Goal: Task Accomplishment & Management: Manage account settings

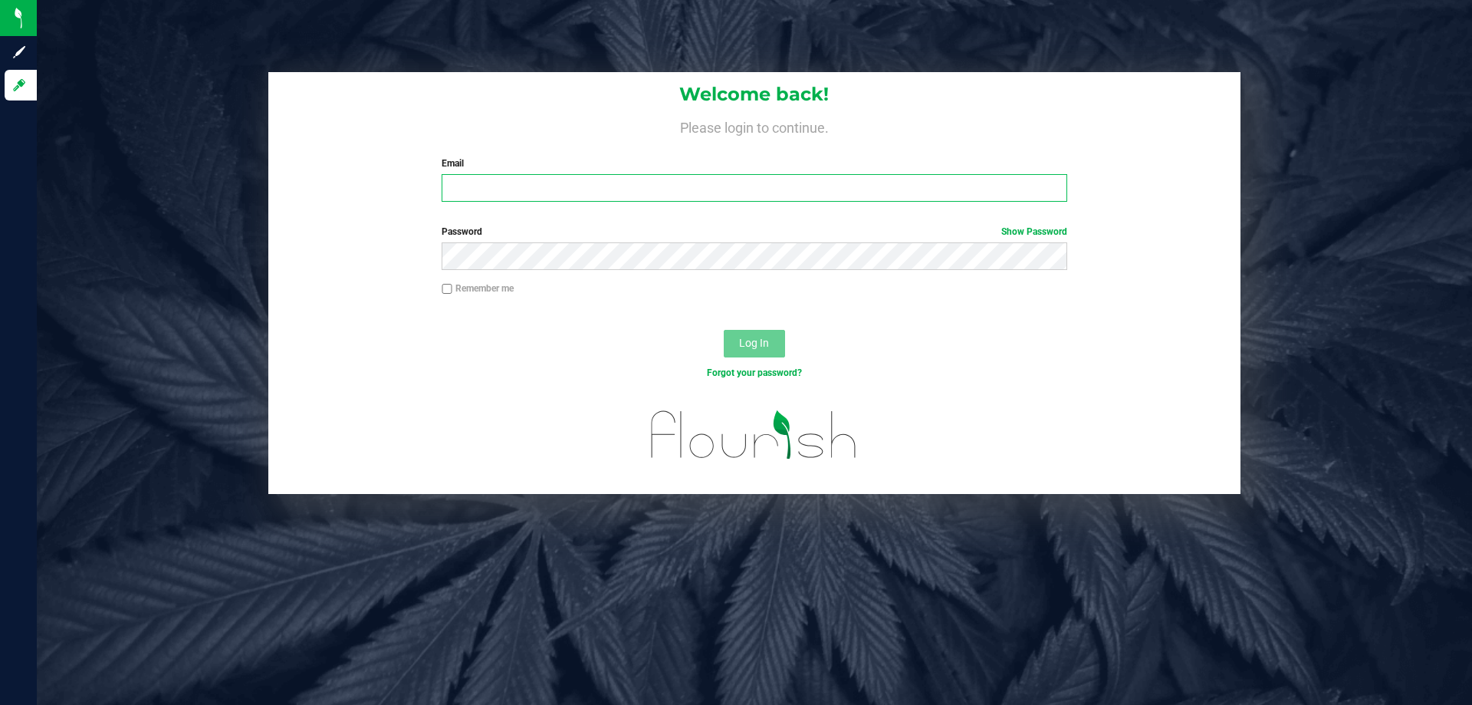
click at [554, 194] on input "Email" at bounding box center [754, 188] width 625 height 28
type input "sharper@liveparallel.com"
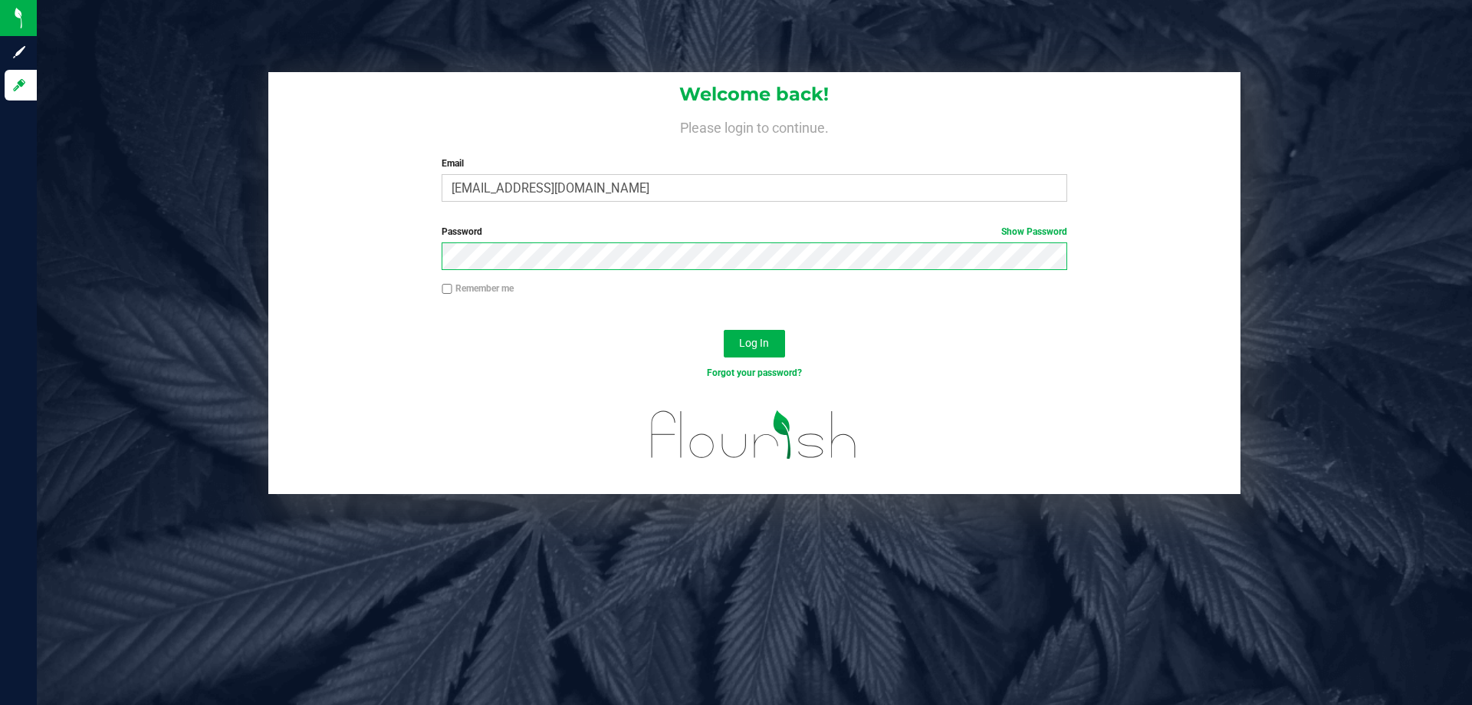
click at [724, 330] on button "Log In" at bounding box center [754, 344] width 61 height 28
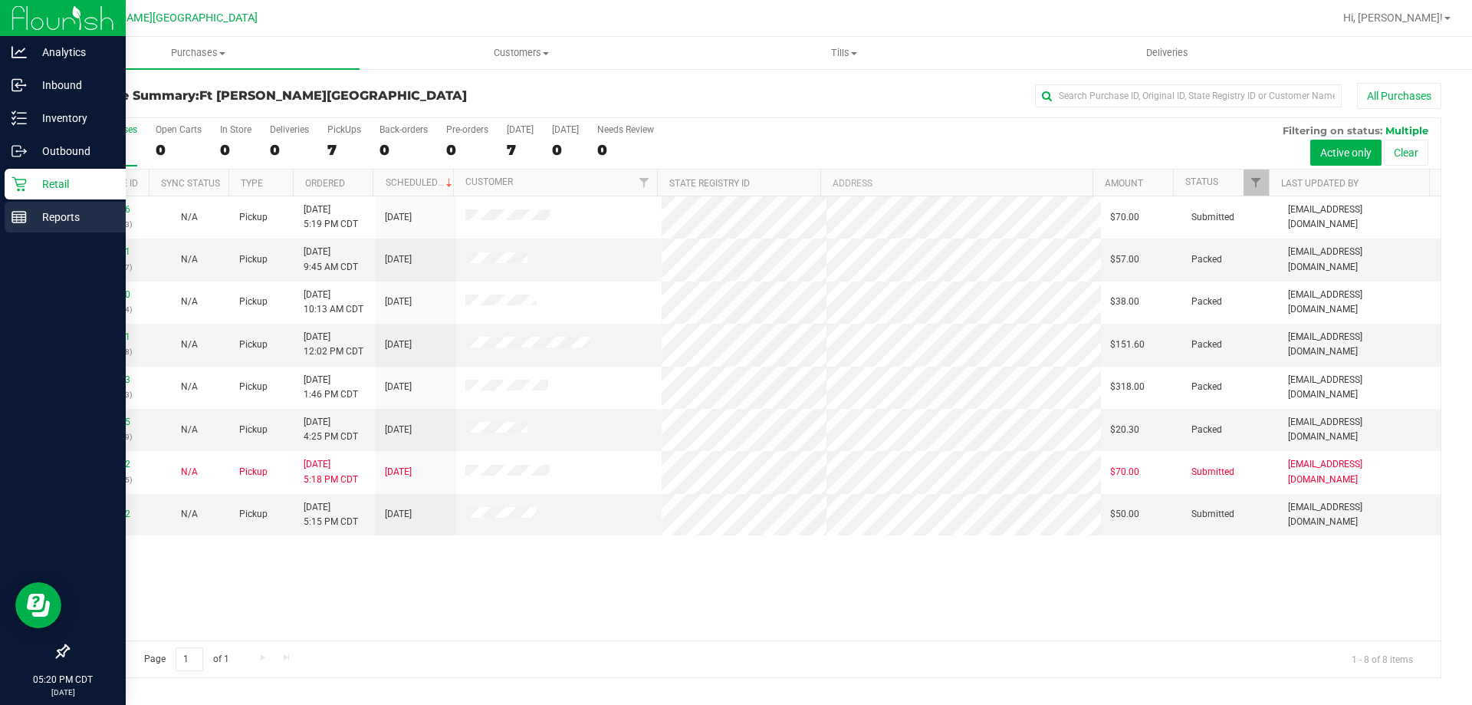
click at [54, 218] on p "Reports" at bounding box center [73, 217] width 92 height 18
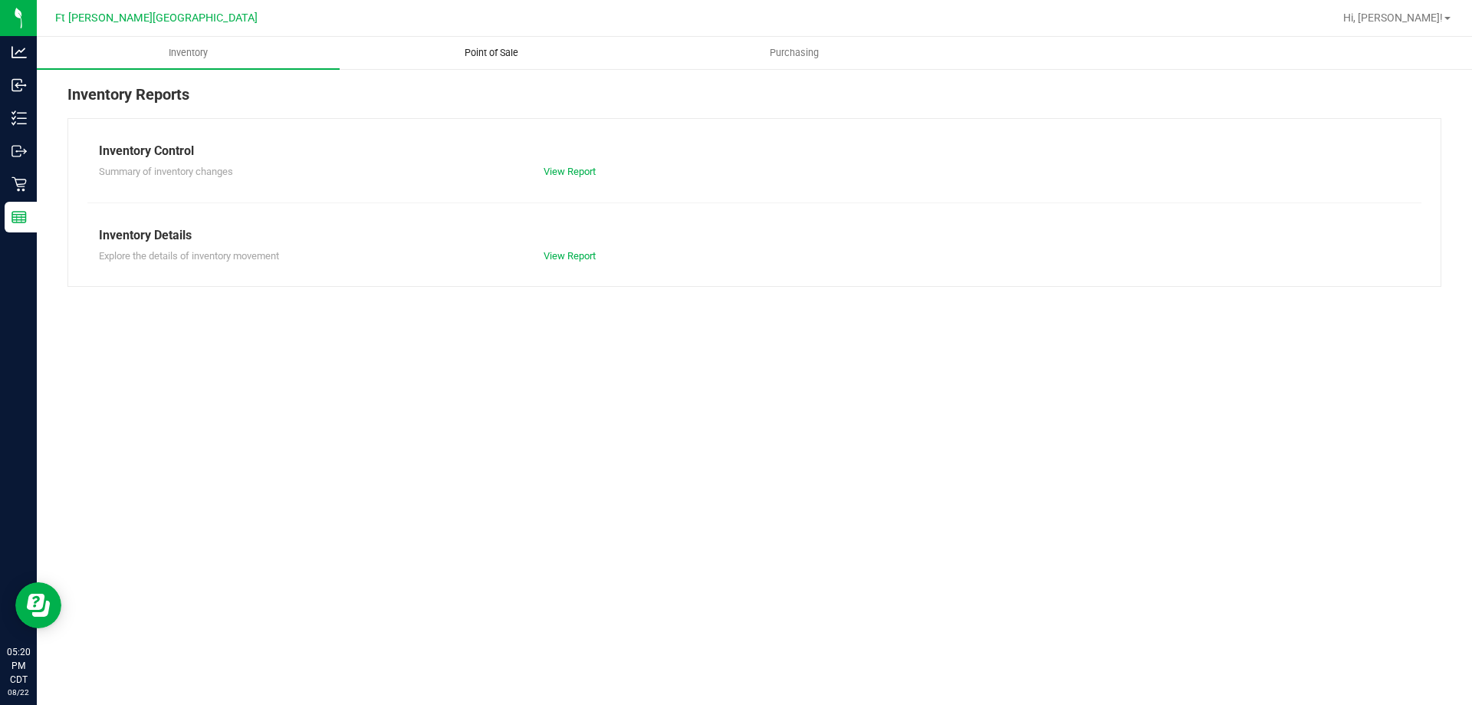
click at [504, 38] on uib-tab-heading "Point of Sale" at bounding box center [490, 53] width 301 height 31
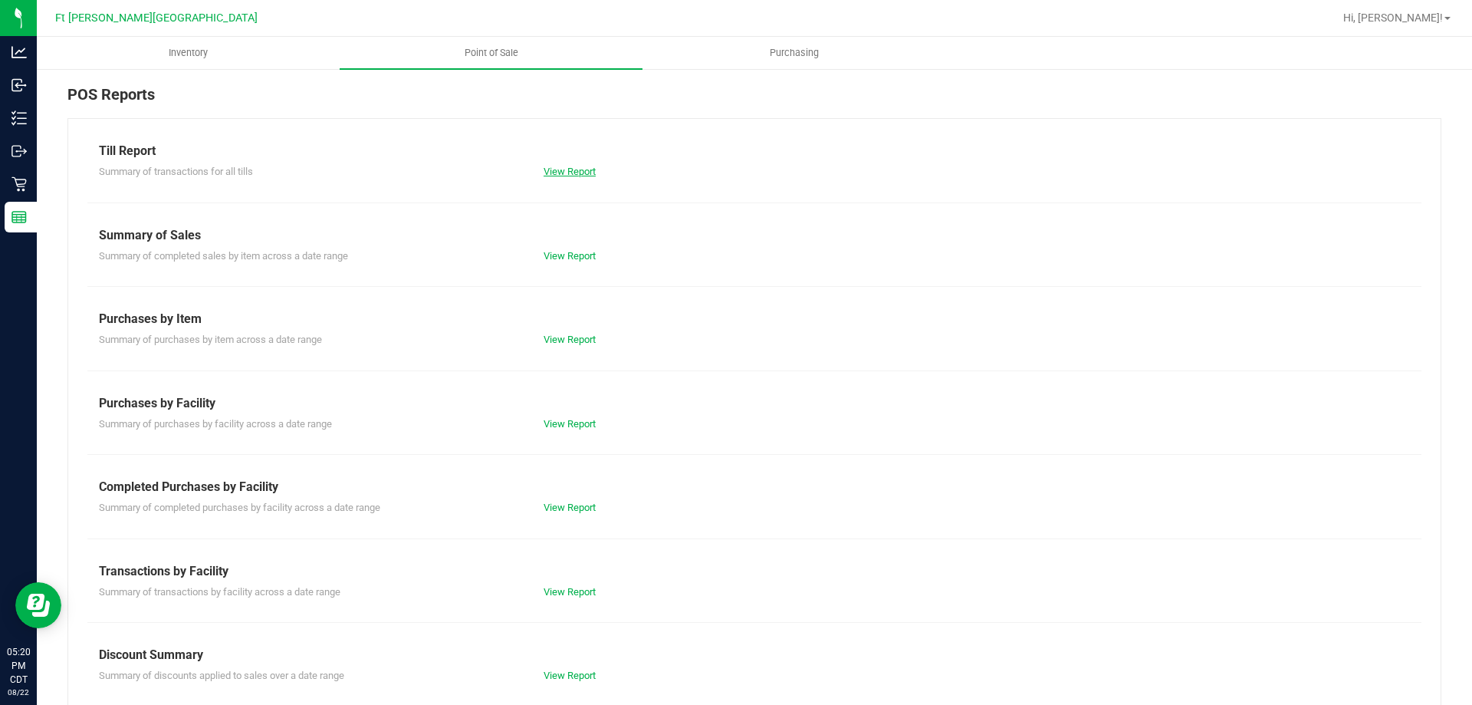
click at [572, 171] on link "View Report" at bounding box center [570, 172] width 52 height 12
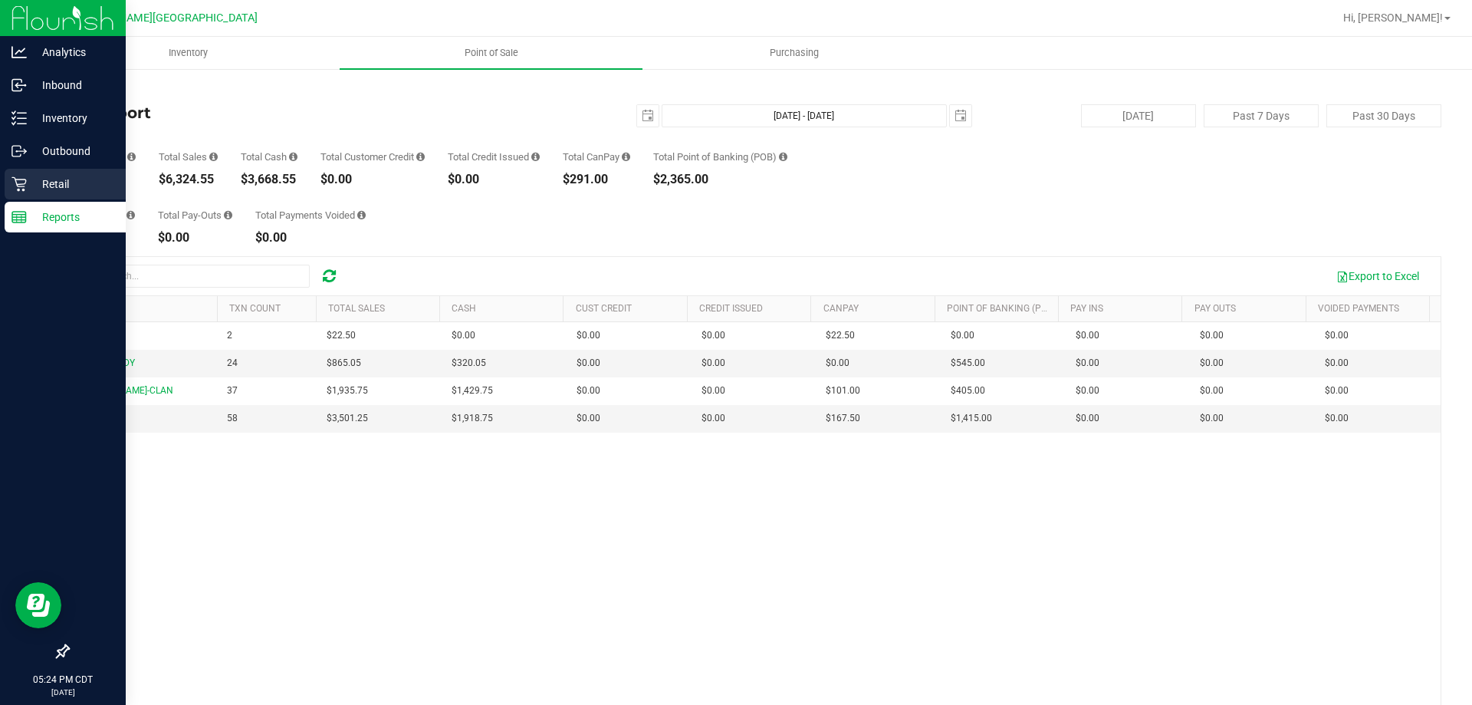
click at [35, 192] on p "Retail" at bounding box center [73, 184] width 92 height 18
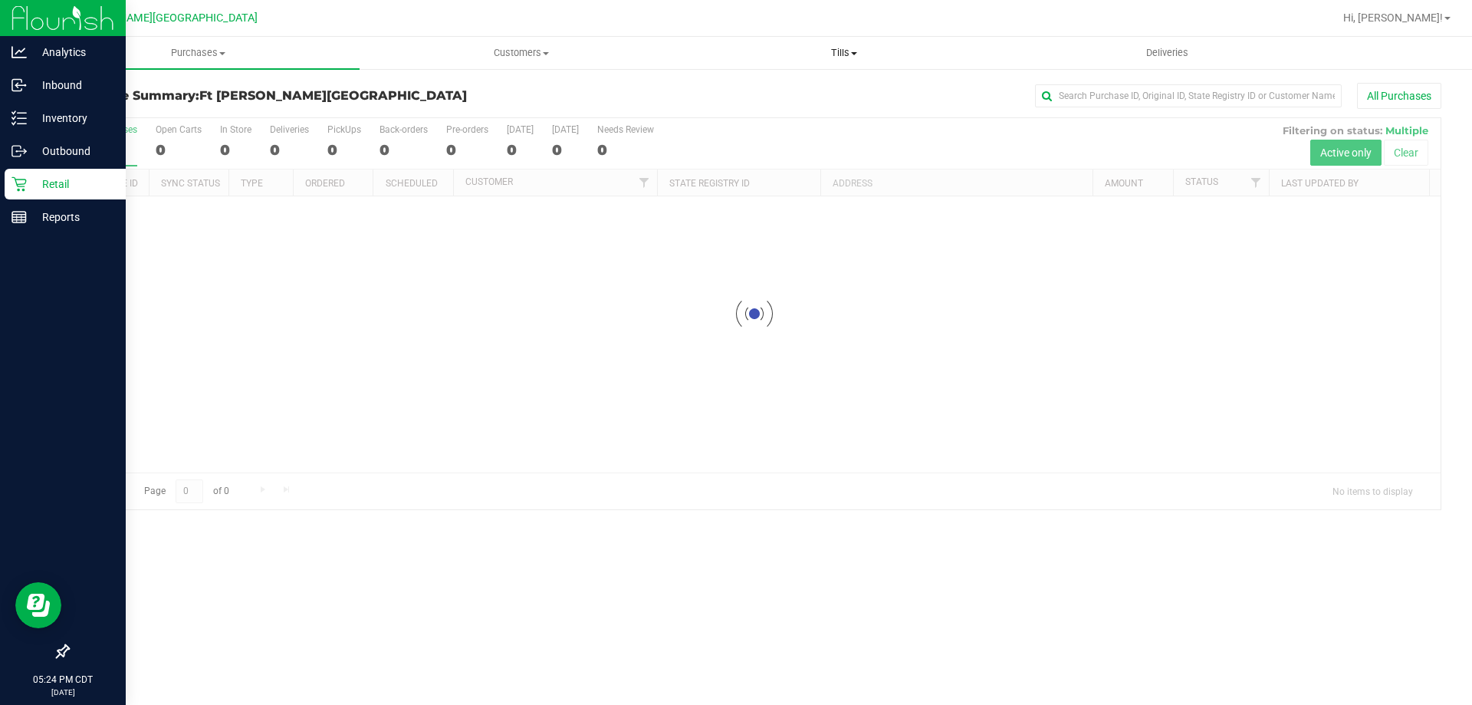
click at [852, 45] on uib-tab-heading "Tills Manage tills Reconcile e-payments" at bounding box center [843, 53] width 321 height 31
click at [775, 91] on span "Manage tills" at bounding box center [734, 92] width 104 height 13
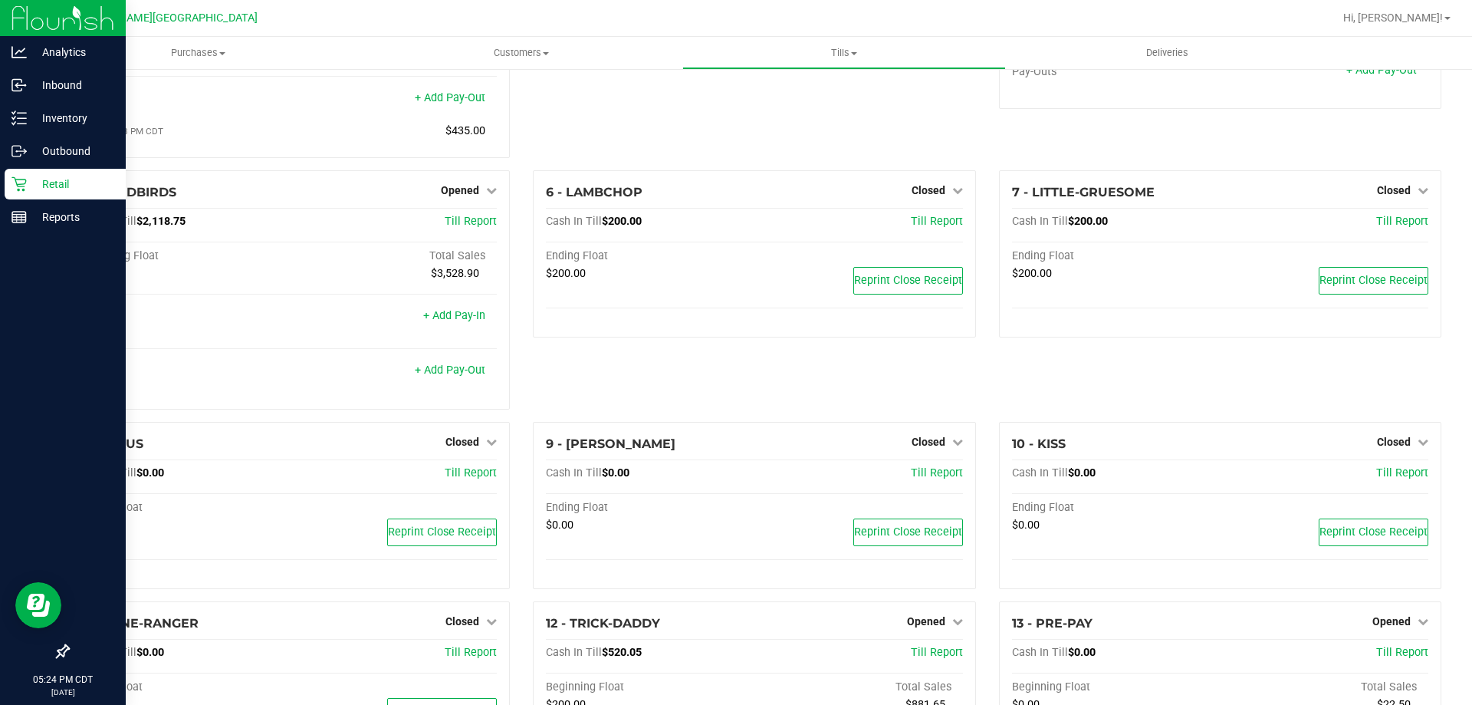
scroll to position [230, 0]
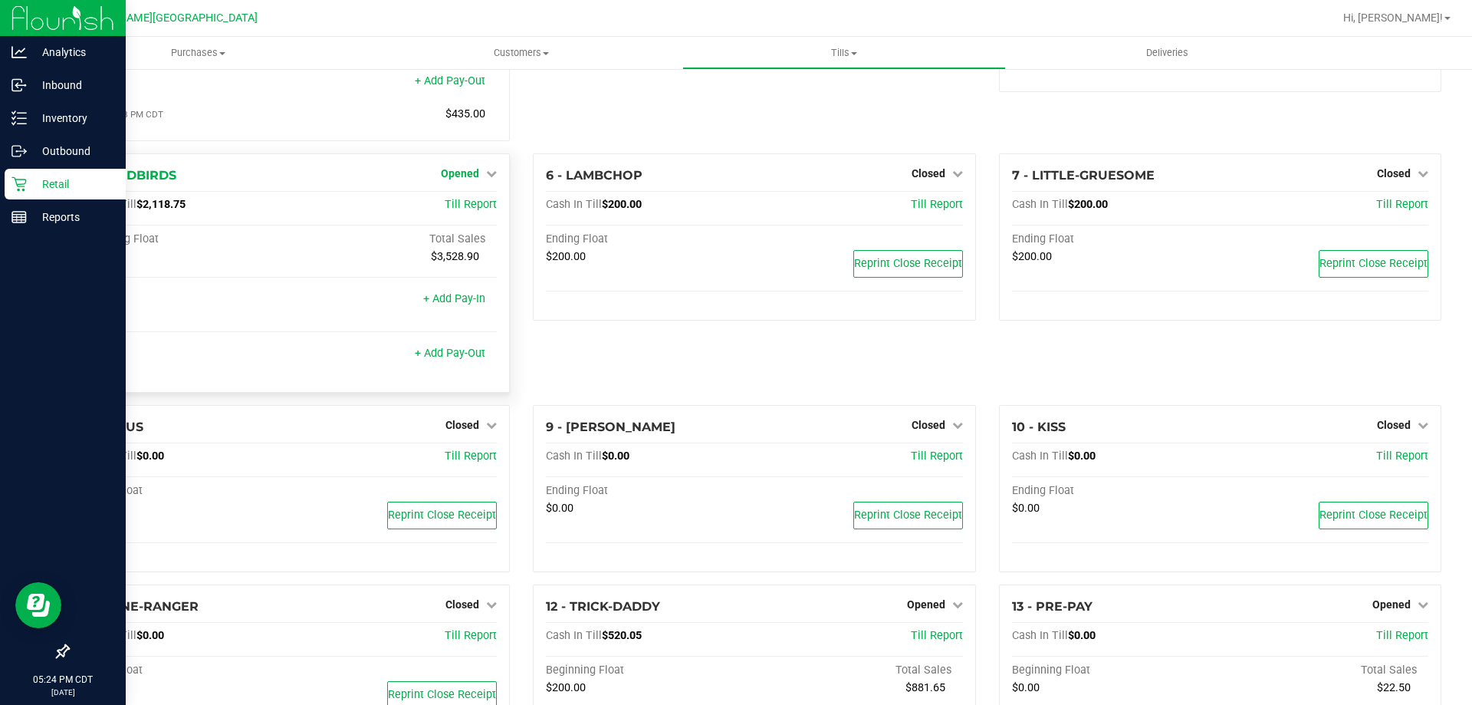
click at [467, 179] on span "Opened" at bounding box center [460, 173] width 38 height 12
click at [467, 211] on link "Close Till" at bounding box center [462, 205] width 41 height 12
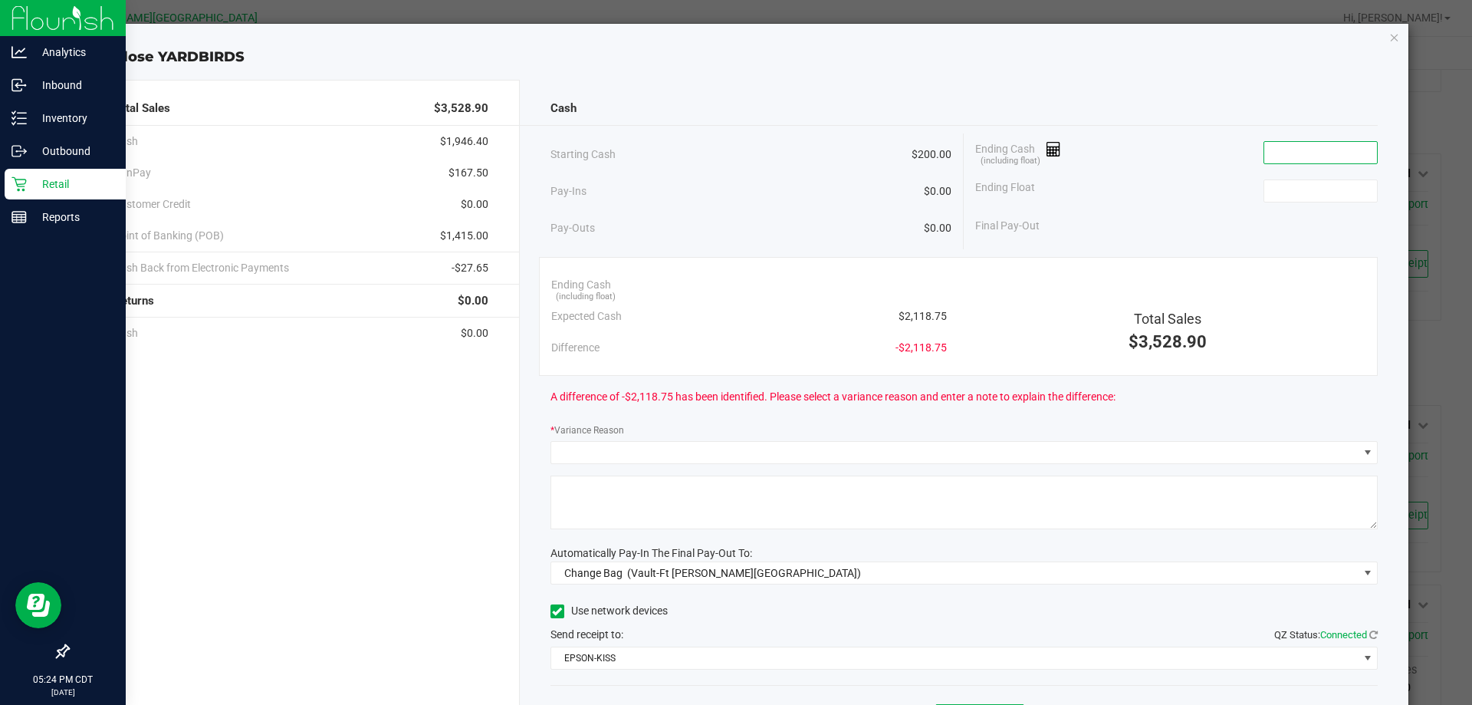
click at [1274, 145] on input at bounding box center [1321, 152] width 113 height 21
paste input "2117.75"
type input "$2,117.75"
click at [1282, 193] on input at bounding box center [1321, 190] width 113 height 21
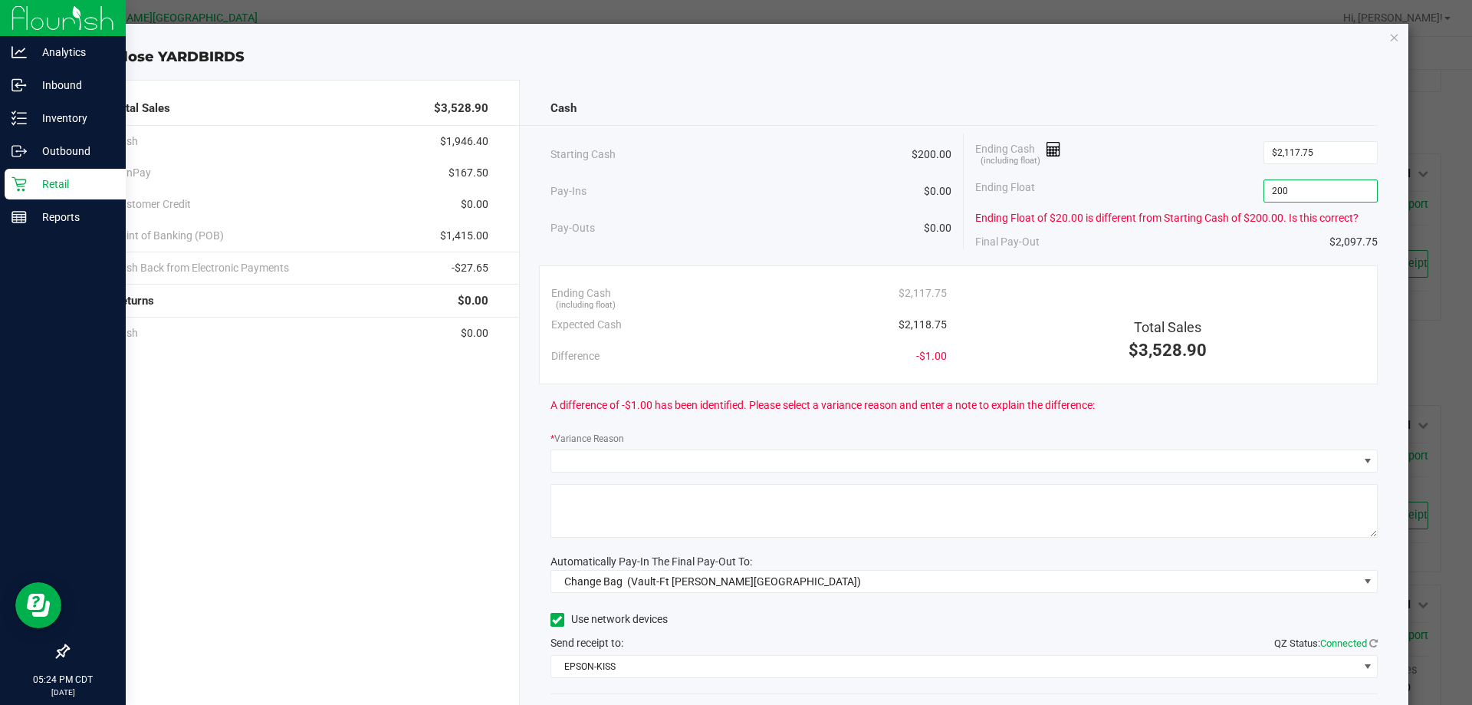
type input "$200.00"
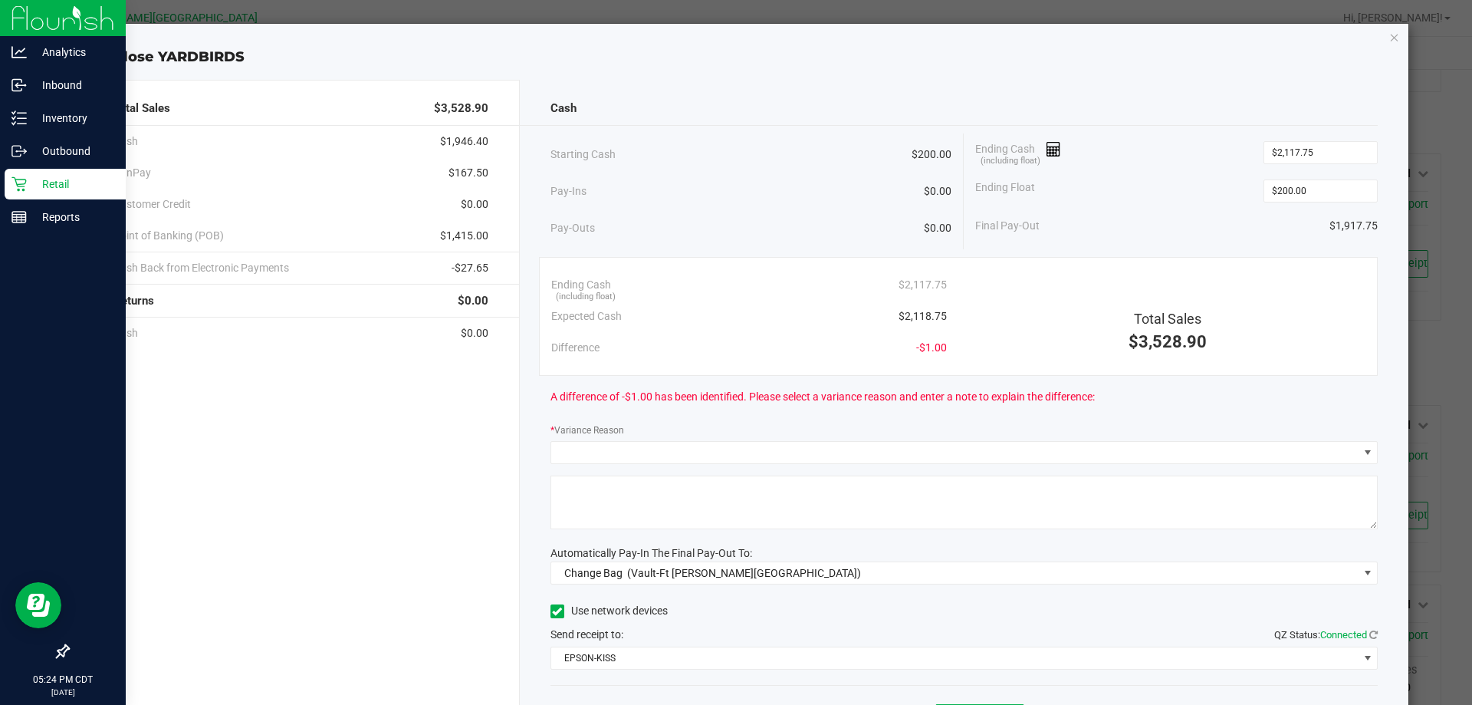
click at [1190, 152] on div "Ending Cash (including float) $2,117.75" at bounding box center [1176, 152] width 403 height 38
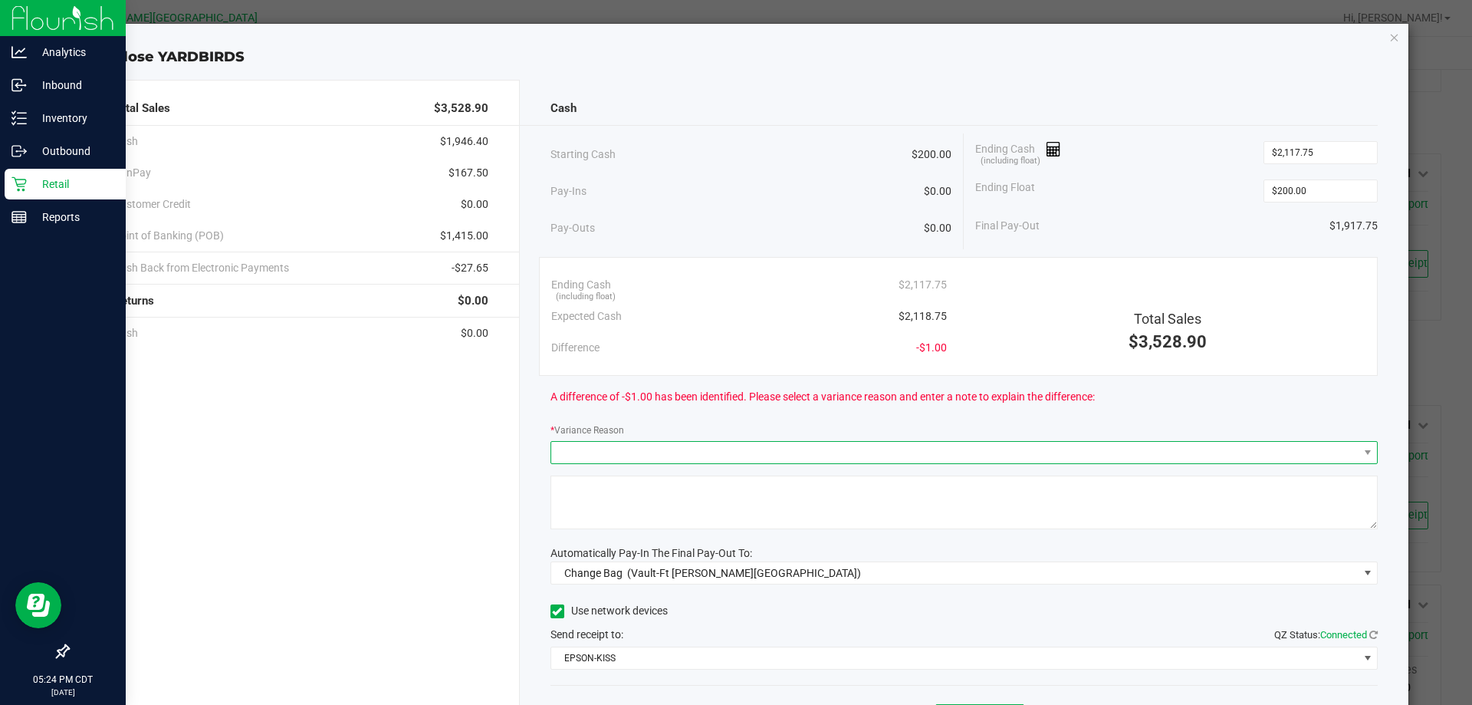
click at [913, 441] on span at bounding box center [965, 452] width 828 height 23
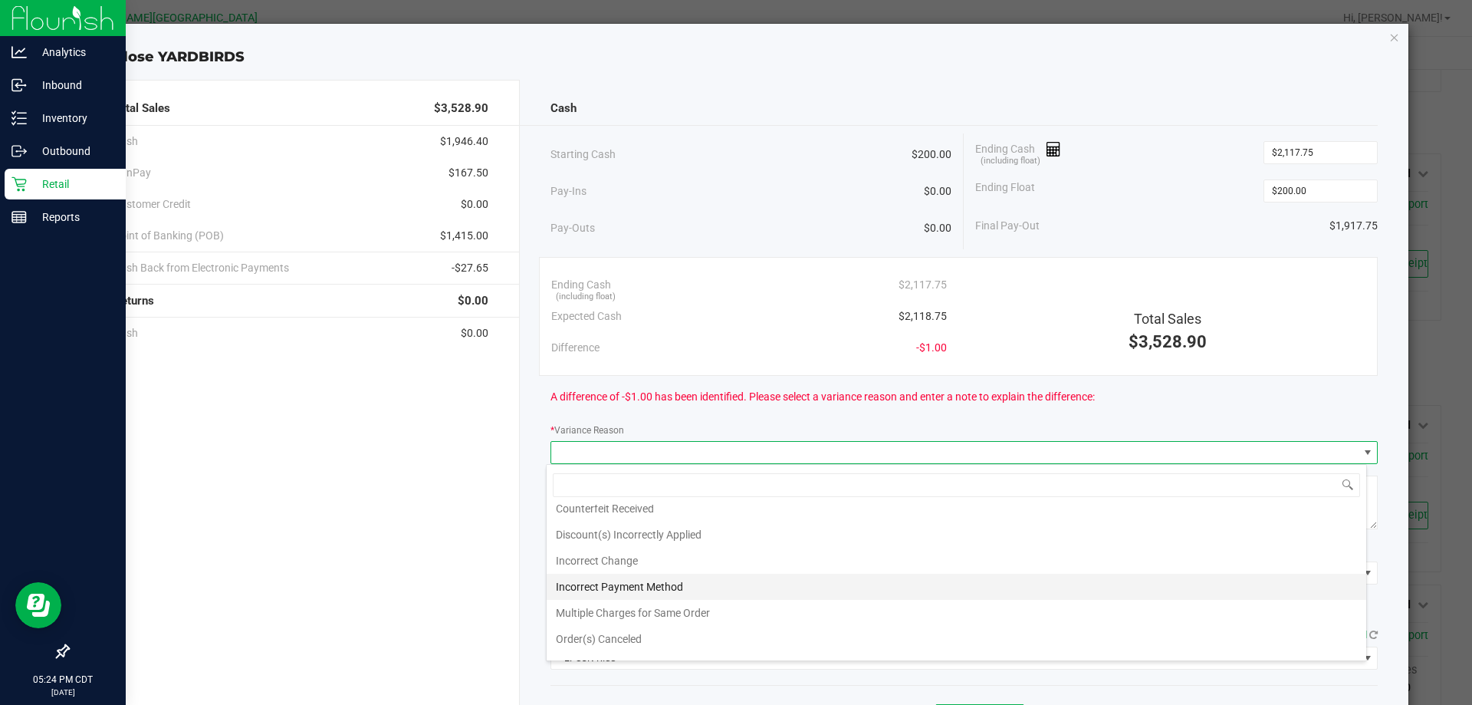
scroll to position [55, 0]
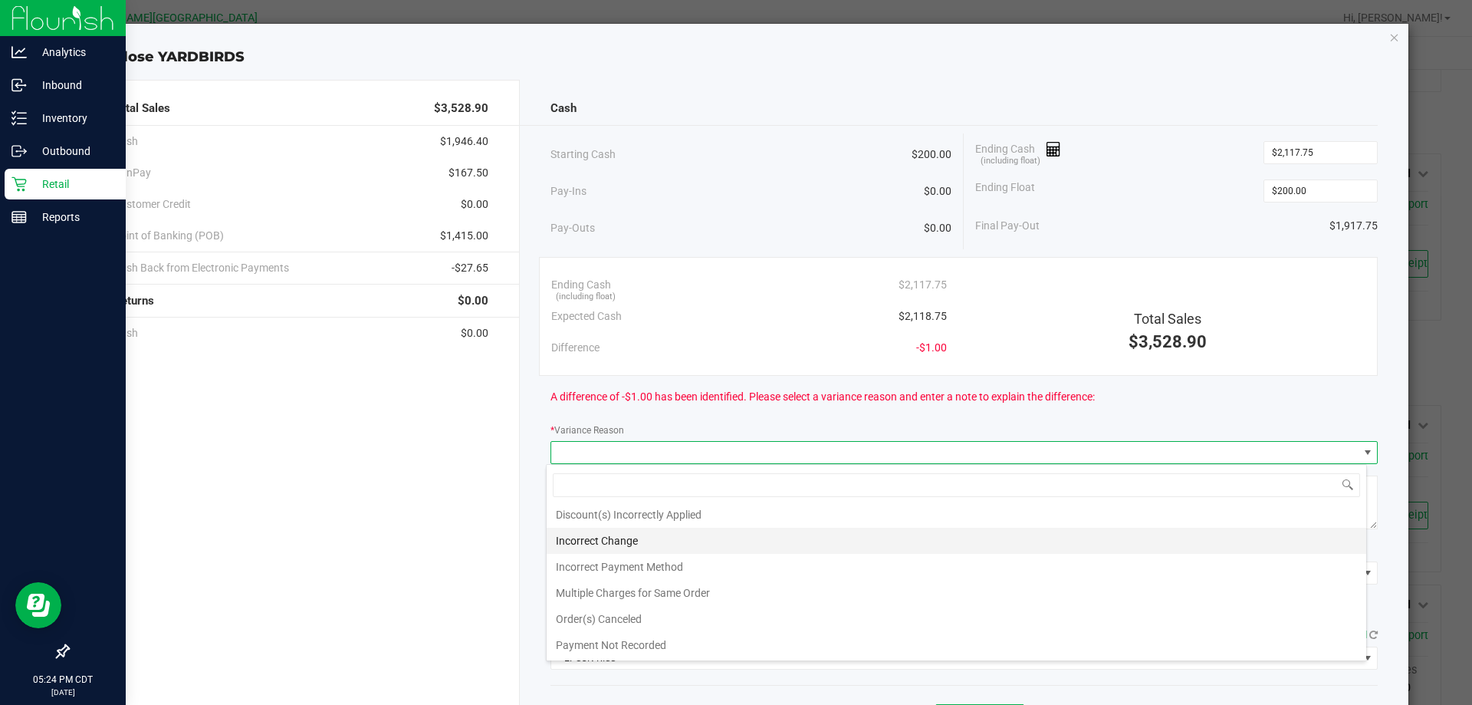
click at [601, 542] on li "Incorrect Change" at bounding box center [957, 541] width 820 height 26
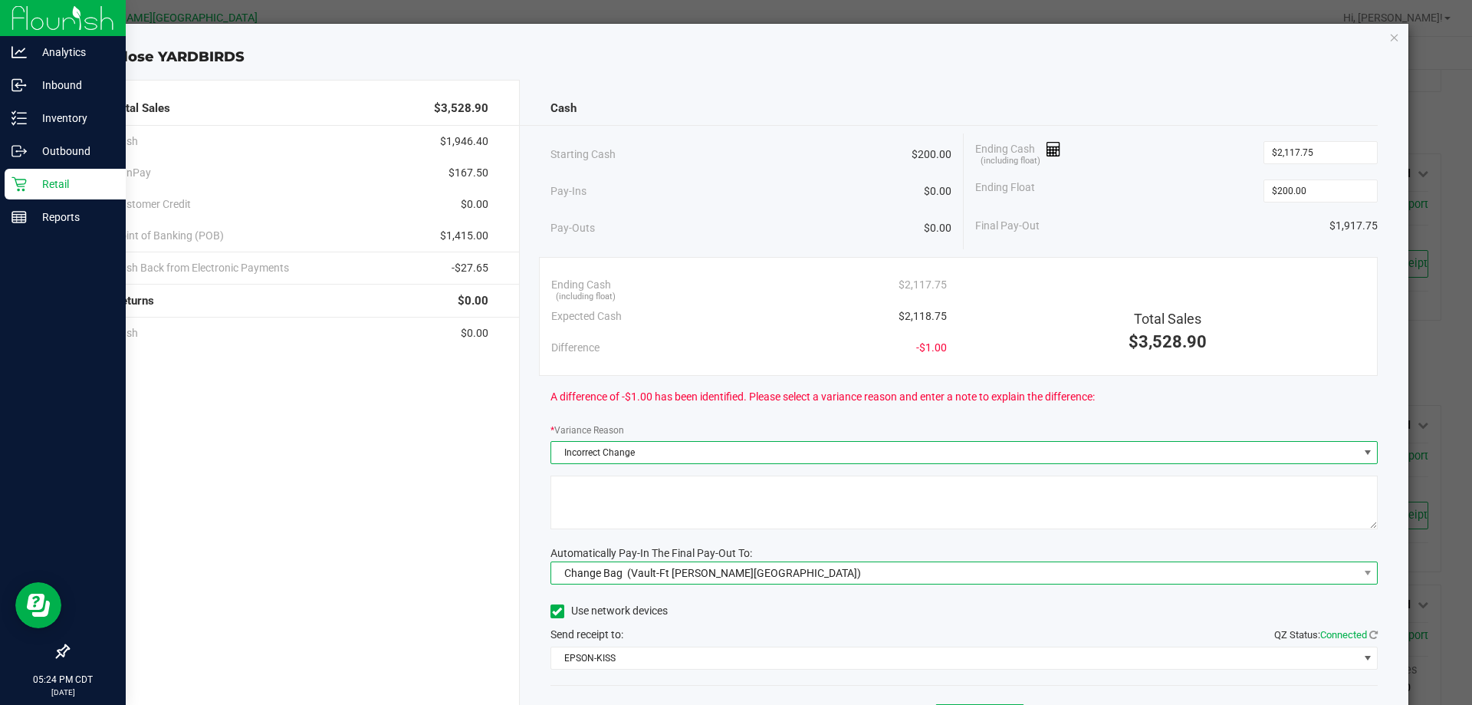
click at [607, 567] on span "Change Bag" at bounding box center [593, 573] width 58 height 12
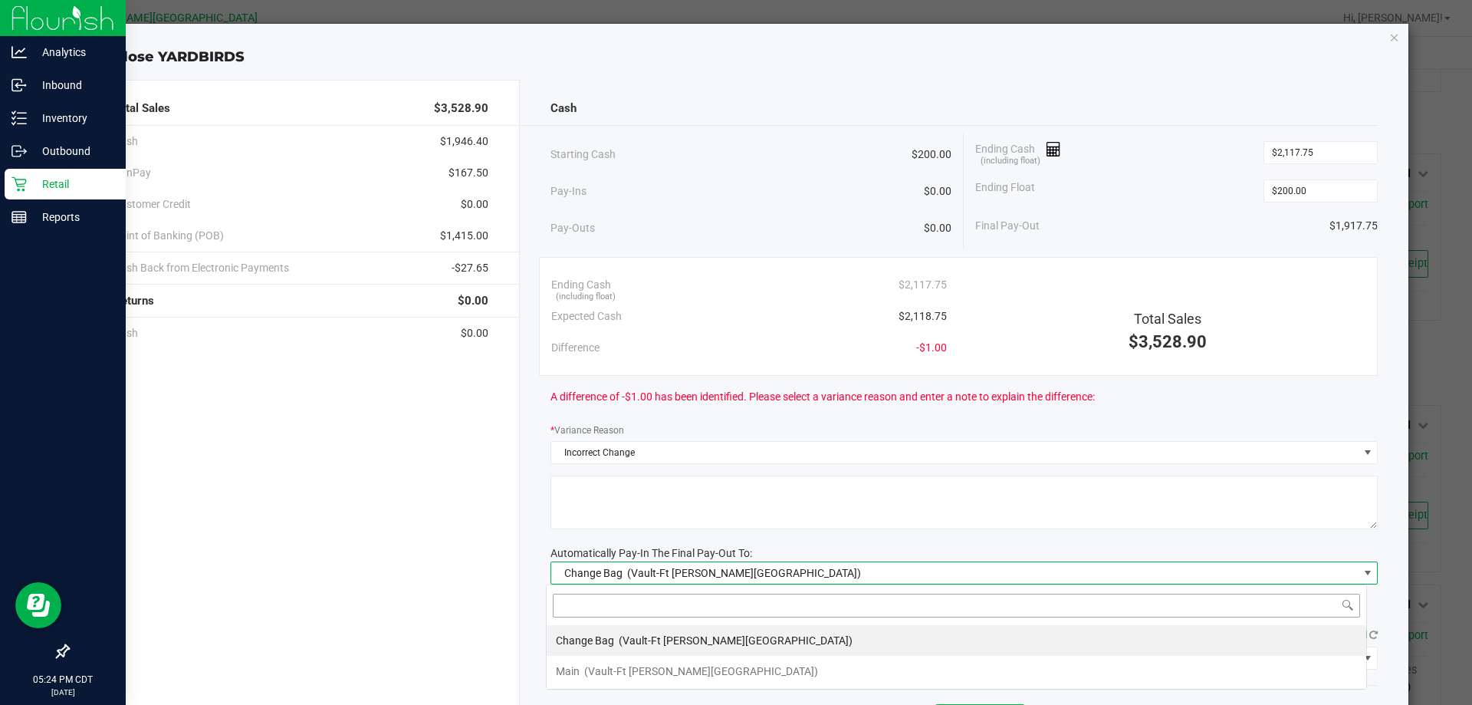
scroll to position [23, 821]
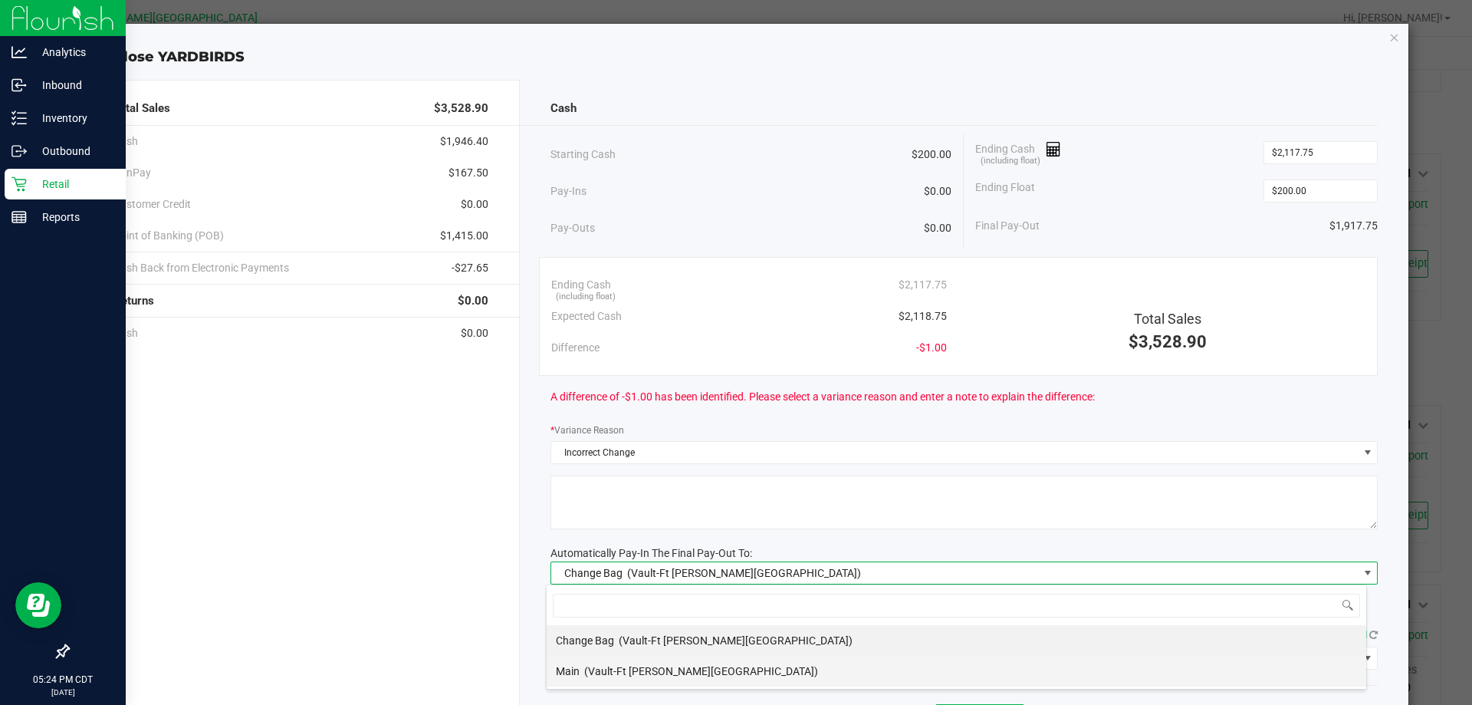
click at [615, 656] on li "Main (Vault-[GEOGRAPHIC_DATA][PERSON_NAME])" at bounding box center [957, 671] width 820 height 31
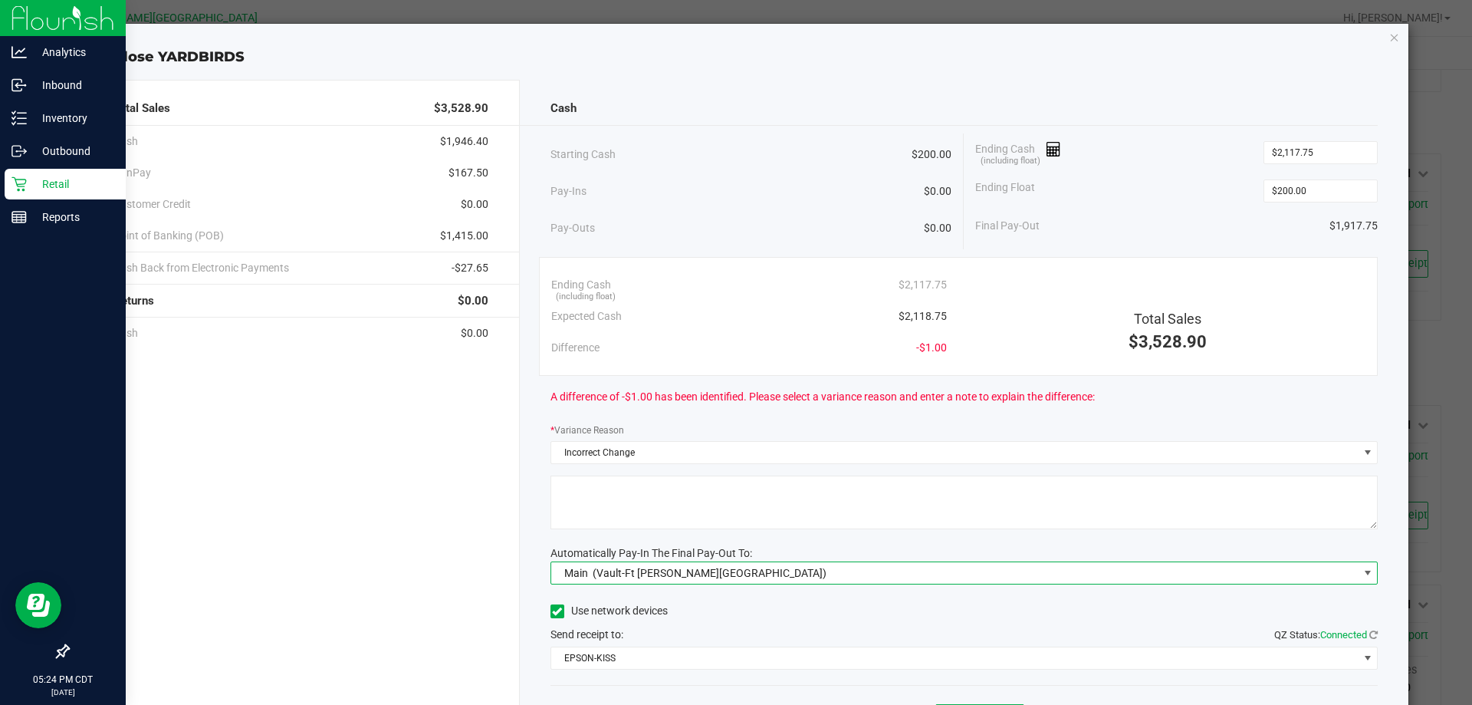
click at [660, 493] on textarea at bounding box center [965, 502] width 828 height 54
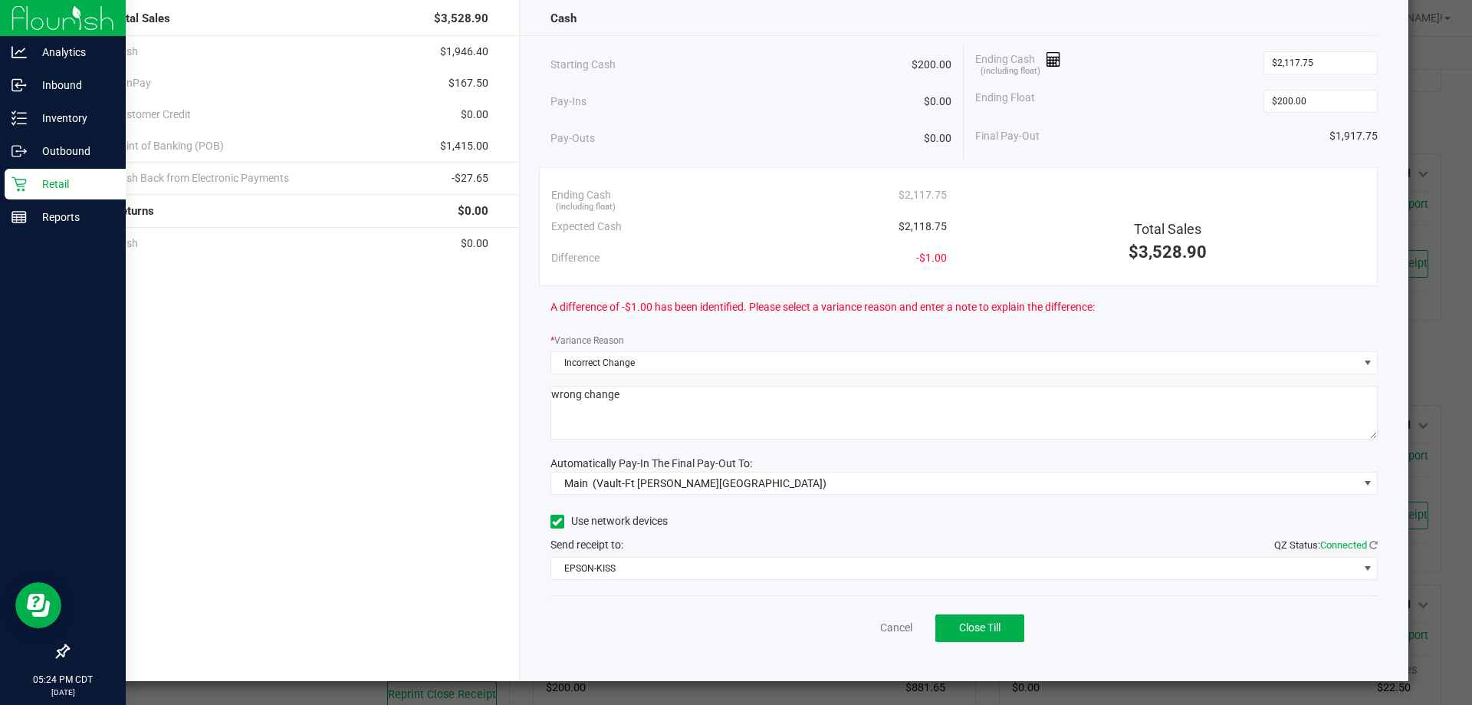
type textarea "wrong change"
click at [971, 630] on span "Close Till" at bounding box center [979, 627] width 41 height 12
